Goal: Entertainment & Leisure: Consume media (video, audio)

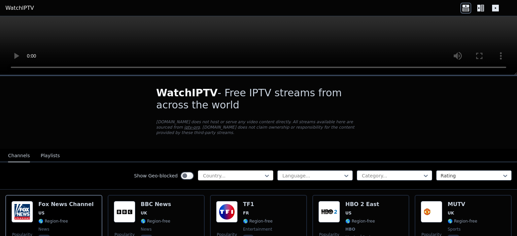
click at [244, 172] on div at bounding box center [232, 175] width 61 height 7
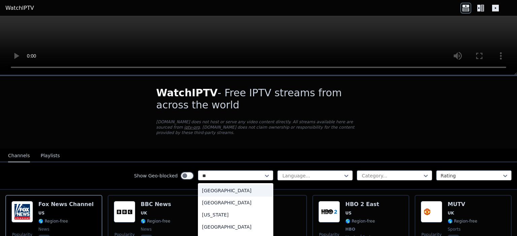
type input "***"
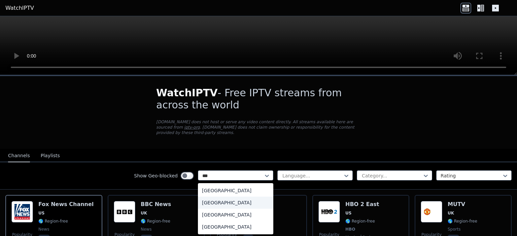
click at [207, 196] on div "[GEOGRAPHIC_DATA]" at bounding box center [235, 202] width 75 height 12
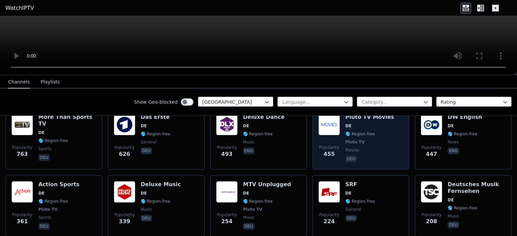
scroll to position [44, 0]
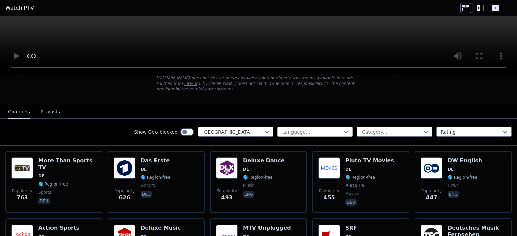
click at [333, 128] on div at bounding box center [311, 131] width 61 height 7
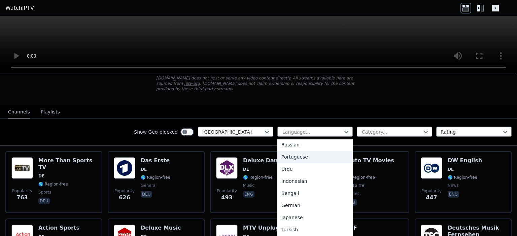
scroll to position [87, 0]
click at [299, 200] on div "German" at bounding box center [314, 205] width 75 height 12
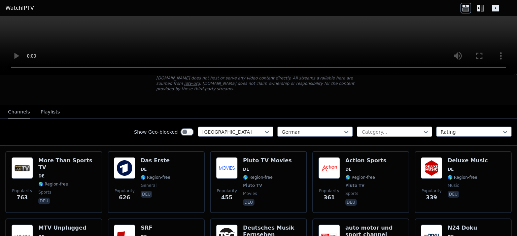
click at [390, 128] on div at bounding box center [391, 131] width 61 height 7
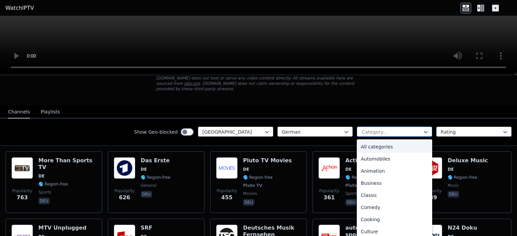
click at [406, 128] on div at bounding box center [391, 131] width 61 height 7
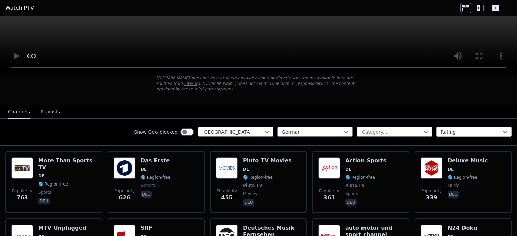
click at [477, 128] on div at bounding box center [470, 131] width 61 height 7
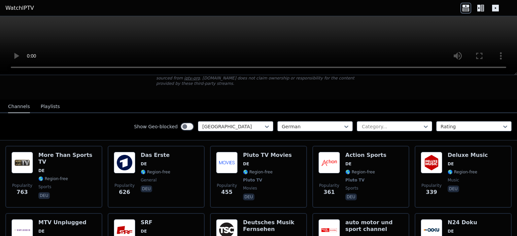
scroll to position [24, 0]
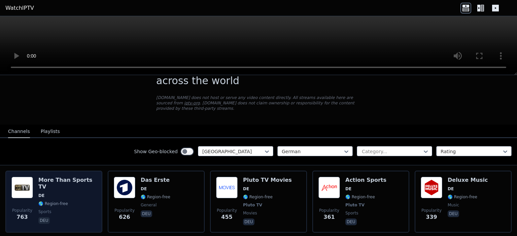
click at [60, 177] on h6 "More Than Sports TV" at bounding box center [67, 183] width 58 height 13
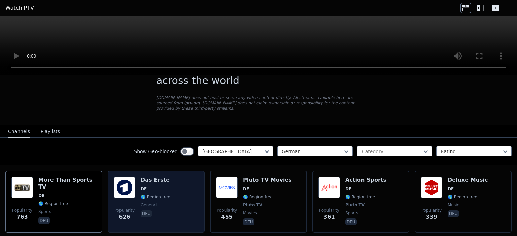
click at [150, 178] on div "Das Erste DE 🌎 Region-free general deu" at bounding box center [156, 202] width 30 height 50
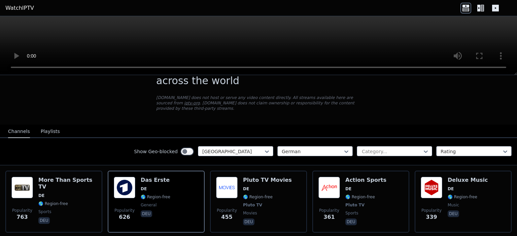
click at [12, 7] on link "WatchIPTV" at bounding box center [19, 8] width 29 height 8
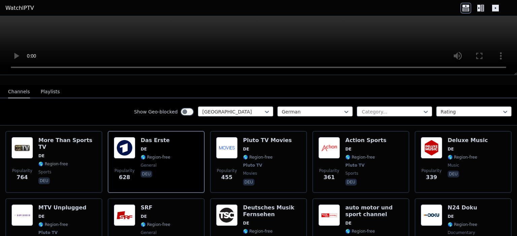
scroll to position [68, 0]
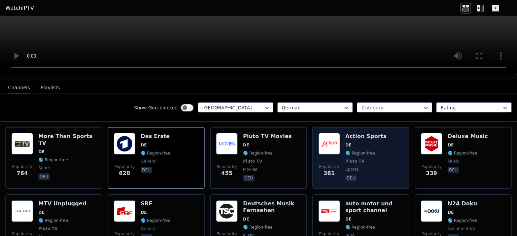
click at [376, 133] on div "Popularity 361 Action Sports DE 🌎 Region-free Pluto TV sports deu" at bounding box center [360, 158] width 85 height 50
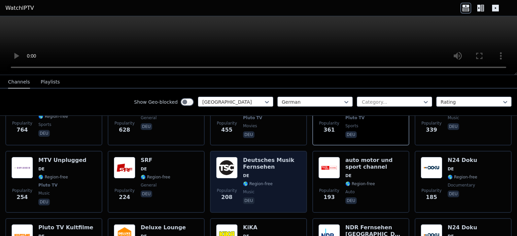
click at [256, 157] on h6 "Deutsches Musik Fernsehen" at bounding box center [272, 163] width 58 height 13
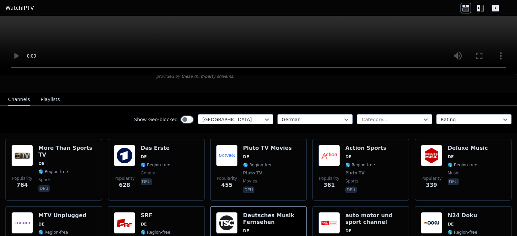
scroll to position [44, 0]
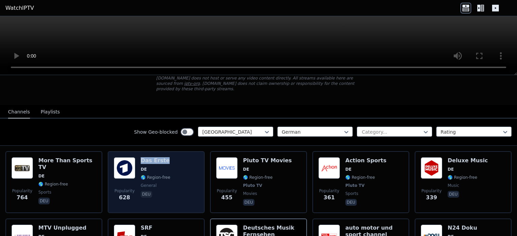
drag, startPoint x: 165, startPoint y: 155, endPoint x: 140, endPoint y: 154, distance: 25.6
click at [141, 157] on h6 "Das Erste" at bounding box center [156, 160] width 30 height 7
copy h6 "Das Erste"
